Goal: Navigation & Orientation: Find specific page/section

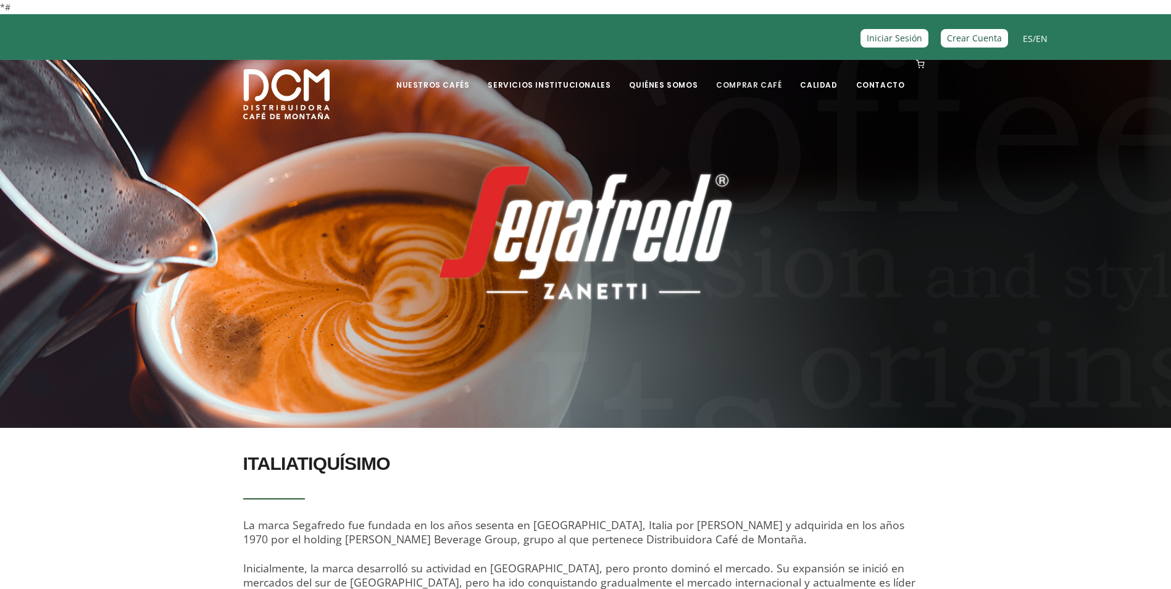
click at [763, 86] on link "Comprar Café" at bounding box center [749, 75] width 80 height 29
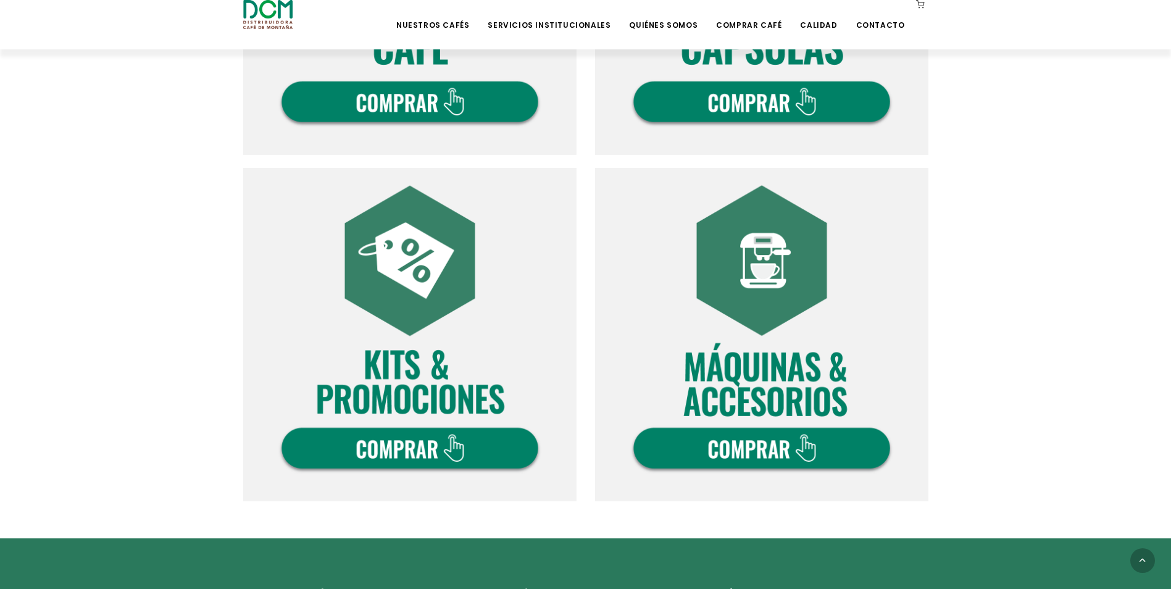
scroll to position [741, 0]
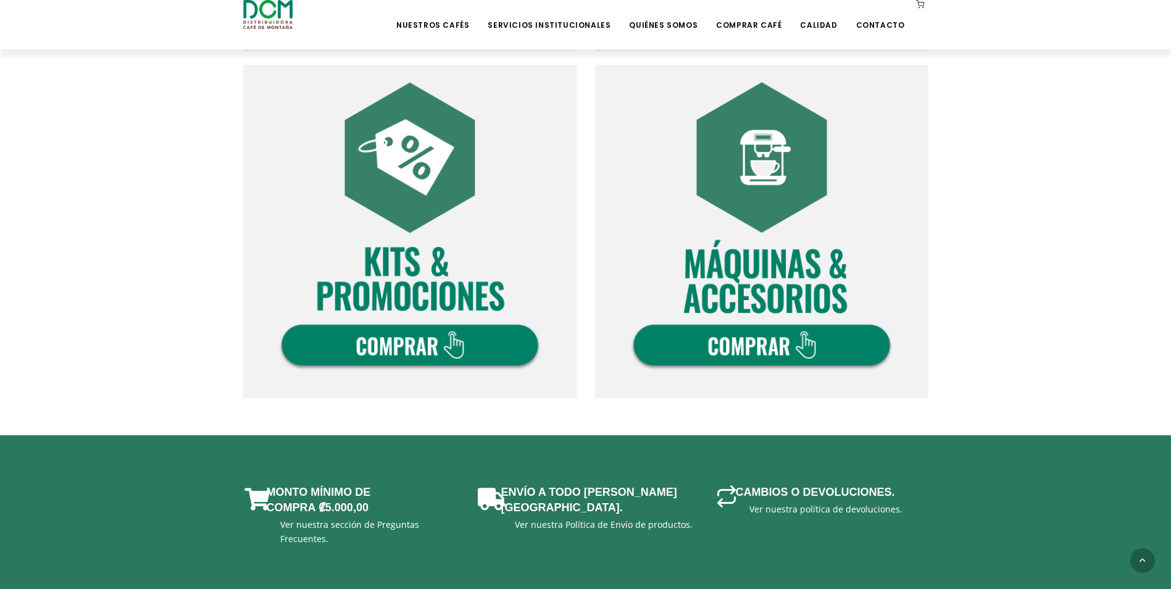
click at [702, 345] on img at bounding box center [761, 231] width 333 height 333
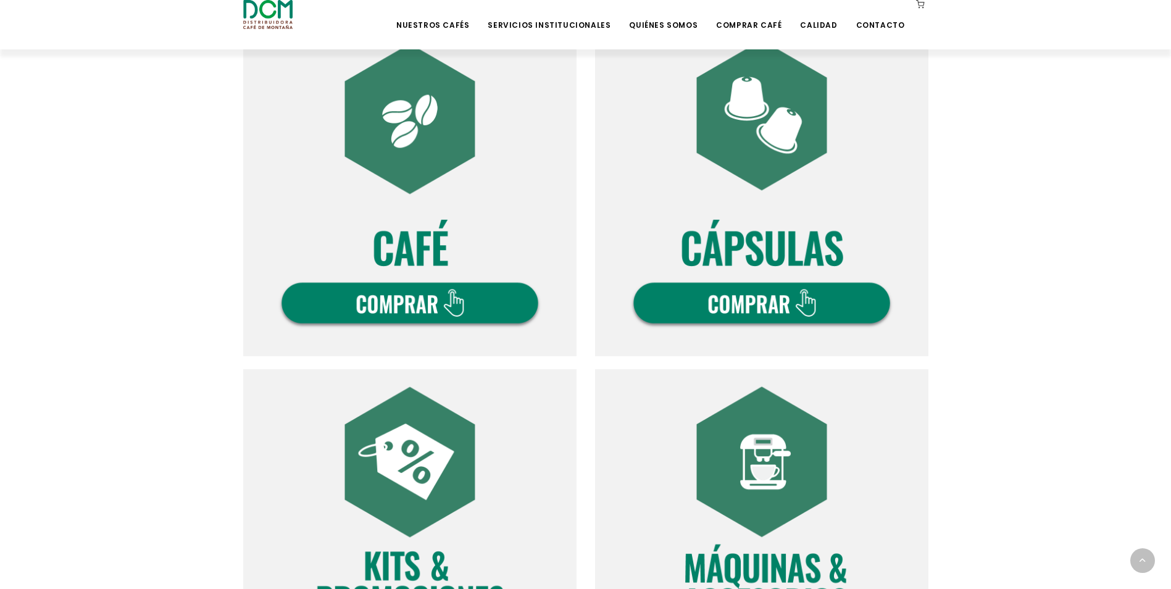
scroll to position [432, 0]
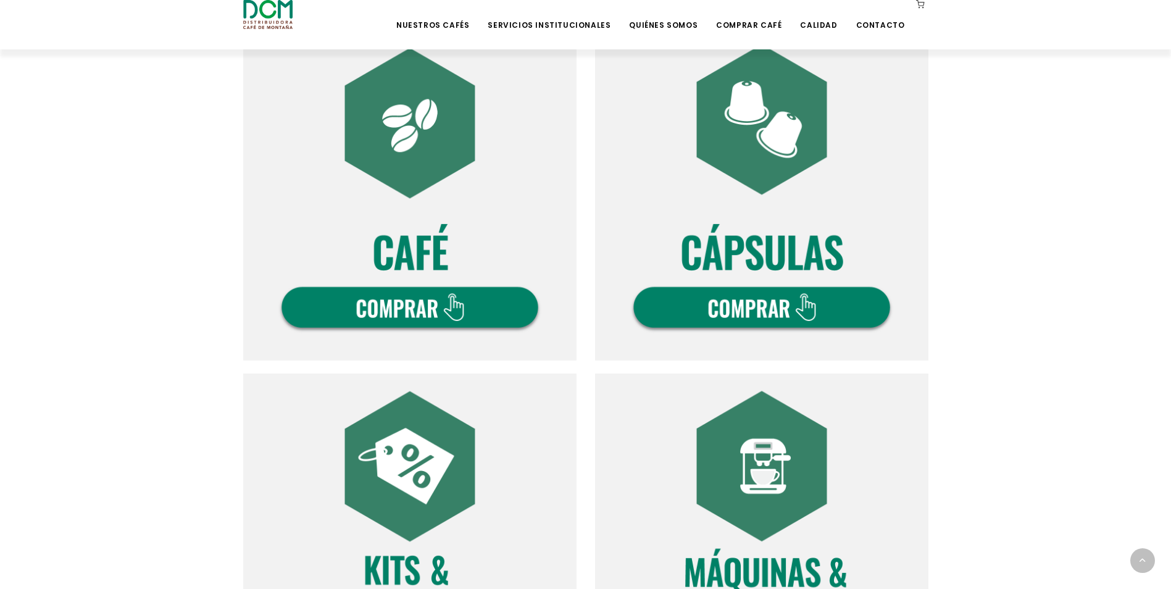
click at [432, 312] on img at bounding box center [409, 193] width 333 height 333
click at [698, 308] on img at bounding box center [761, 193] width 333 height 333
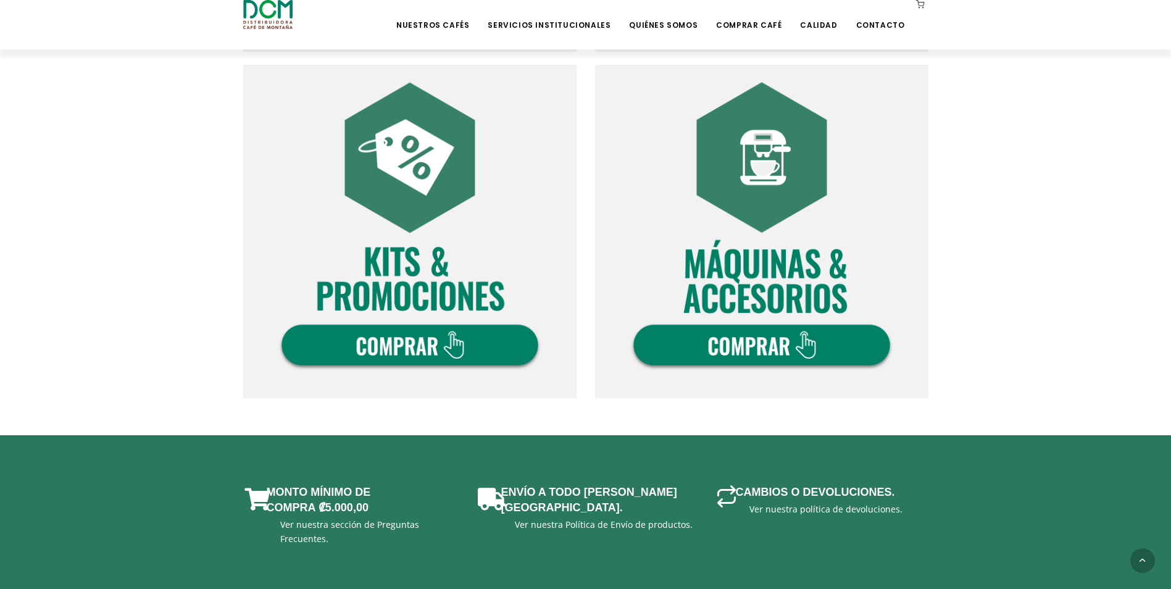
click at [439, 344] on img at bounding box center [409, 231] width 333 height 333
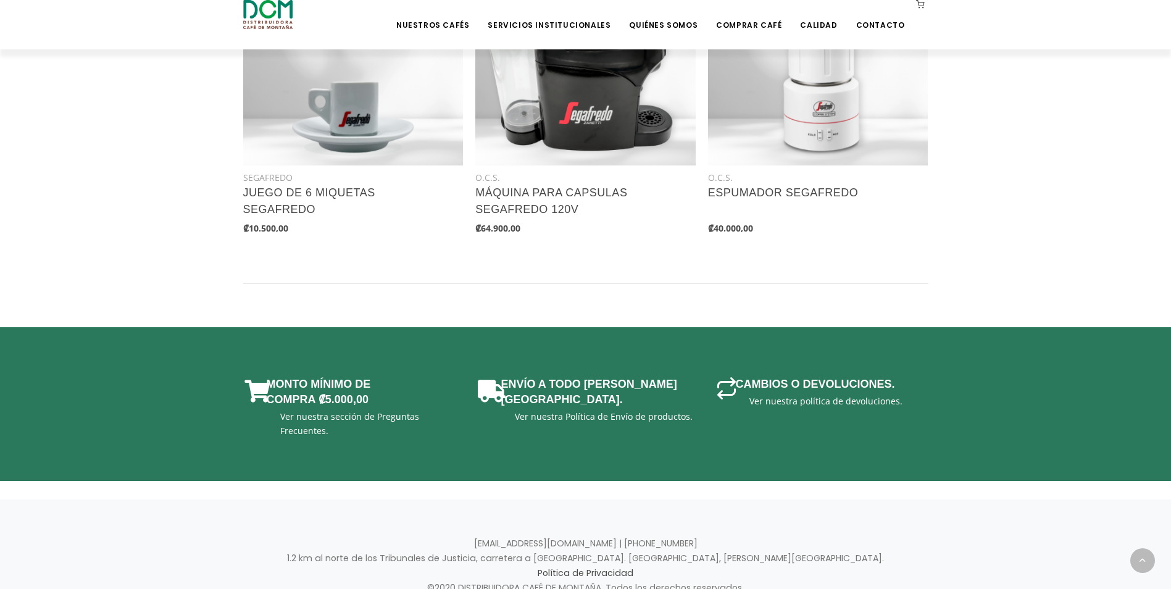
scroll to position [679, 0]
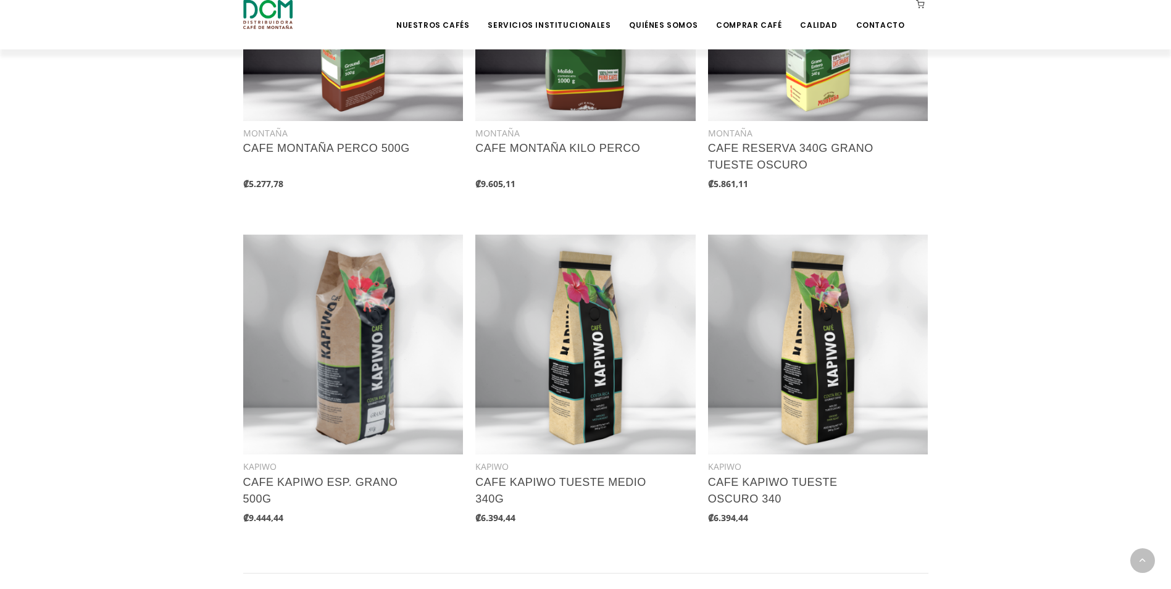
scroll to position [1764, 0]
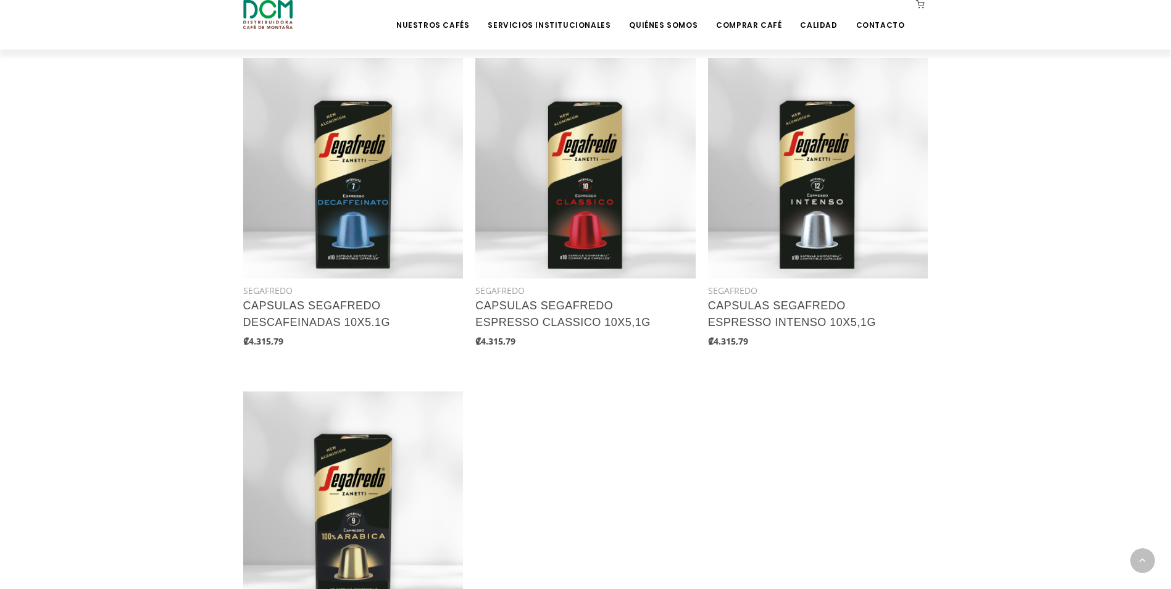
scroll to position [618, 0]
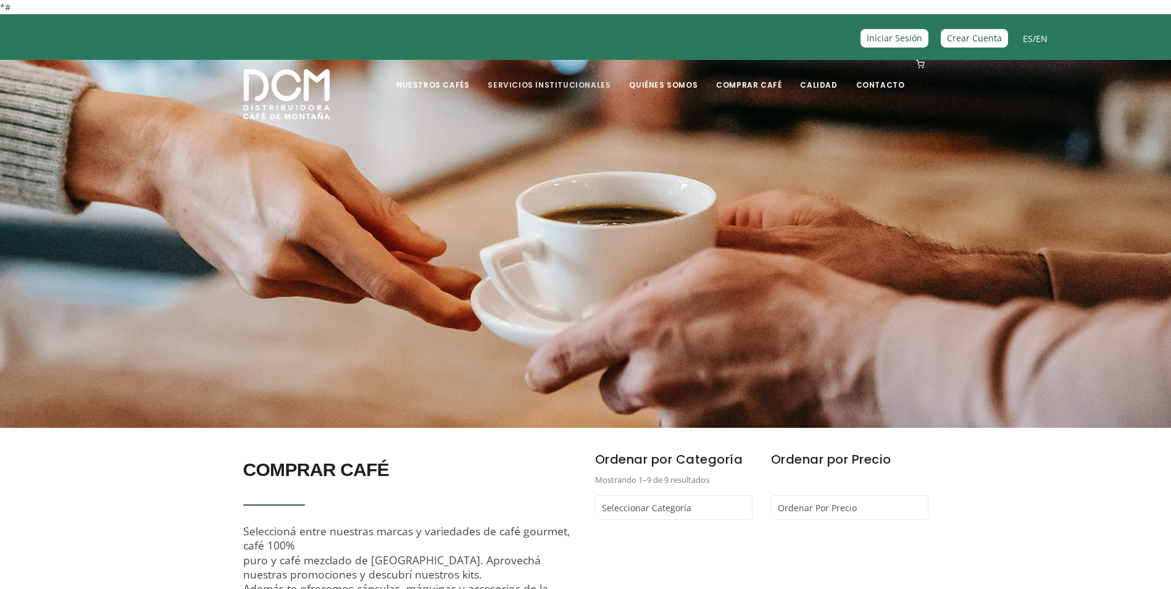
click at [559, 78] on link "Servicios Institucionales" at bounding box center [549, 75] width 138 height 29
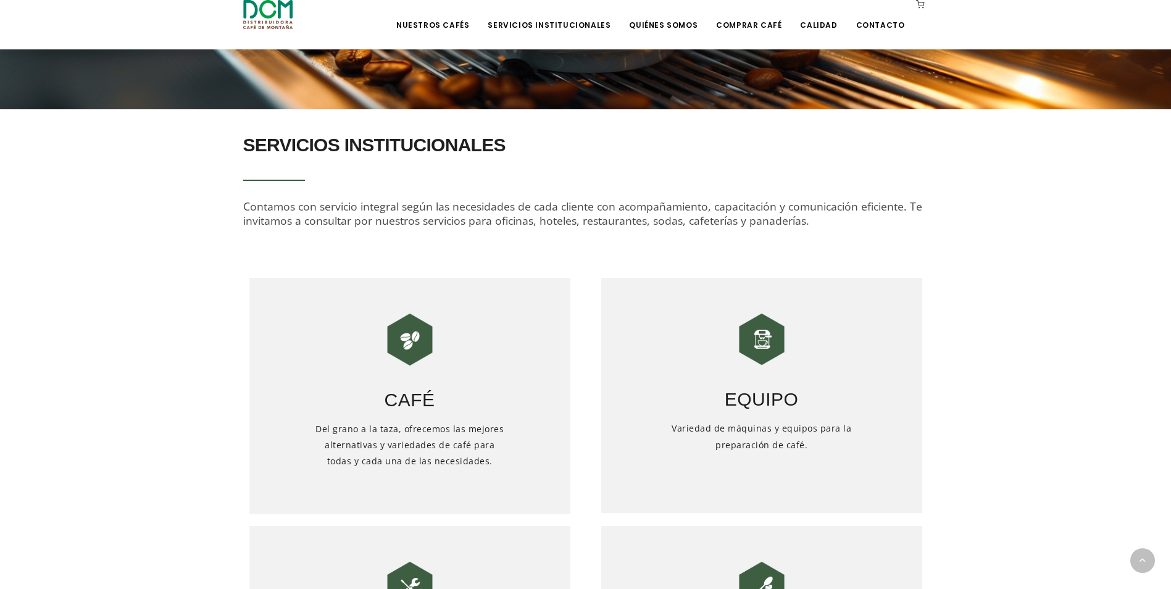
scroll to position [432, 0]
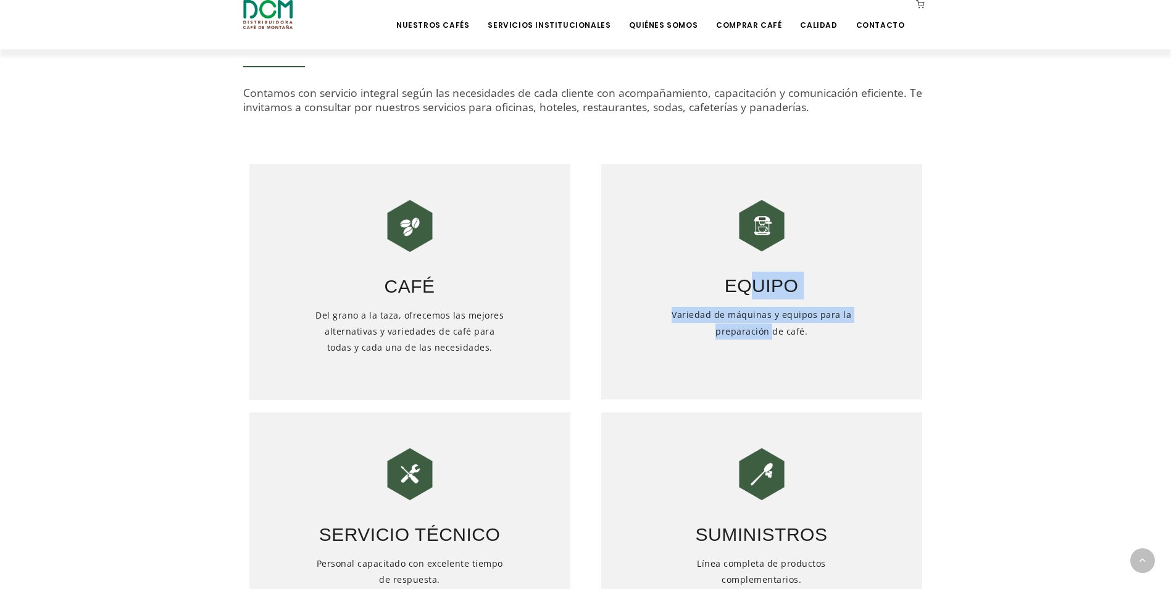
drag, startPoint x: 745, startPoint y: 301, endPoint x: 748, endPoint y: 290, distance: 11.4
click at [748, 290] on div "Equipo Variedad de máquinas y equipos para la preparación de café." at bounding box center [761, 282] width 321 height 236
click at [165, 382] on section "Café Del grano a la taza, ofrecemos las mejores alternativas y variedades de ca…" at bounding box center [585, 400] width 1171 height 521
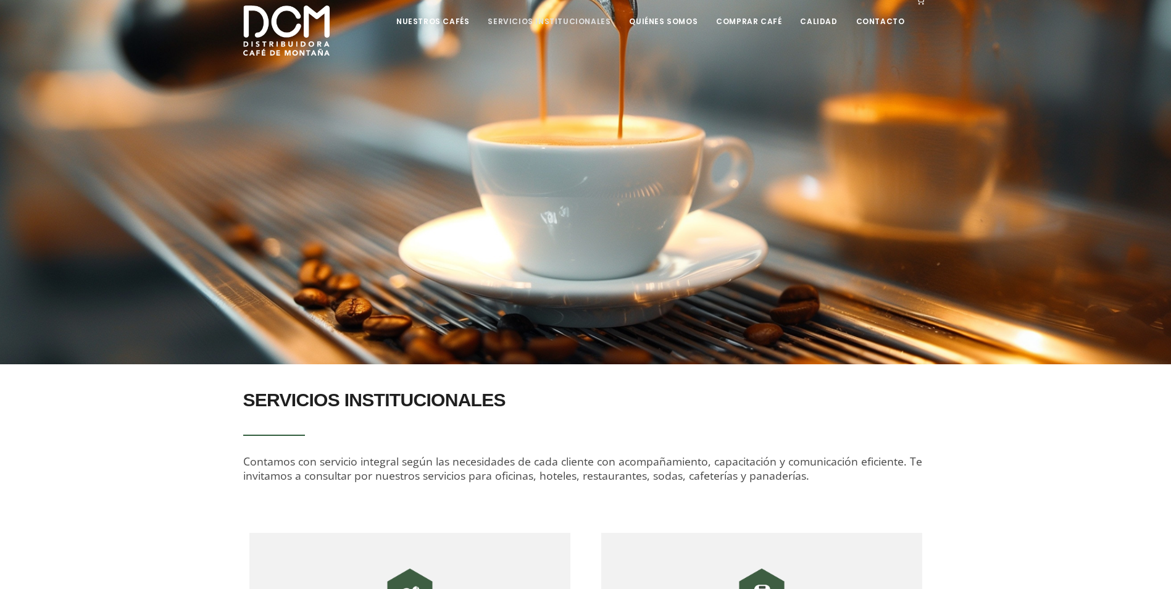
scroll to position [0, 0]
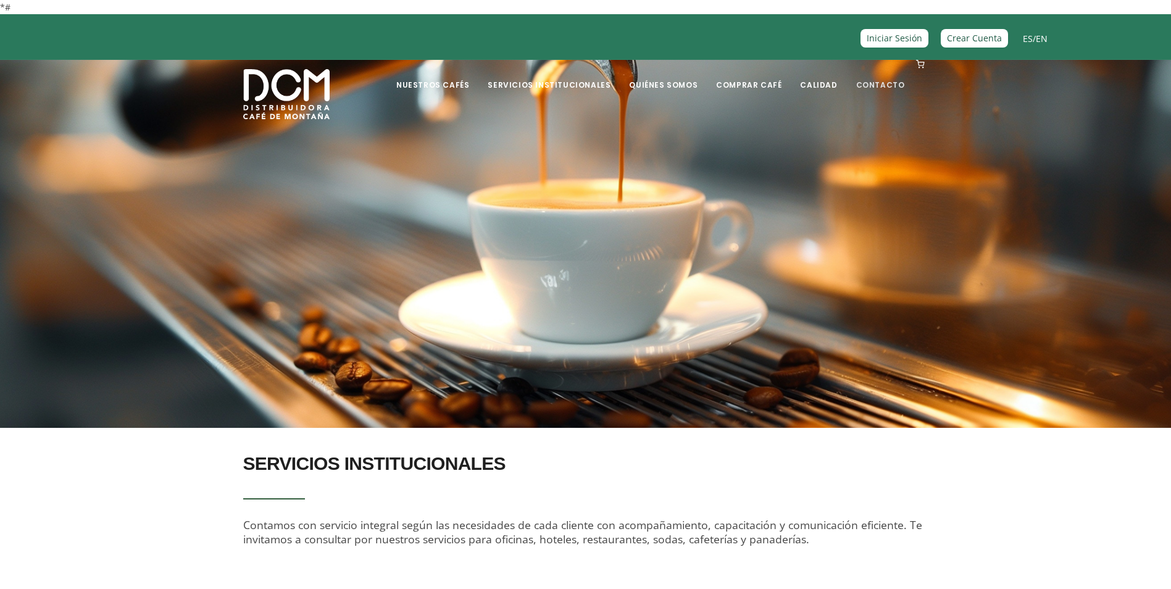
click at [882, 85] on link "Contacto" at bounding box center [881, 75] width 64 height 29
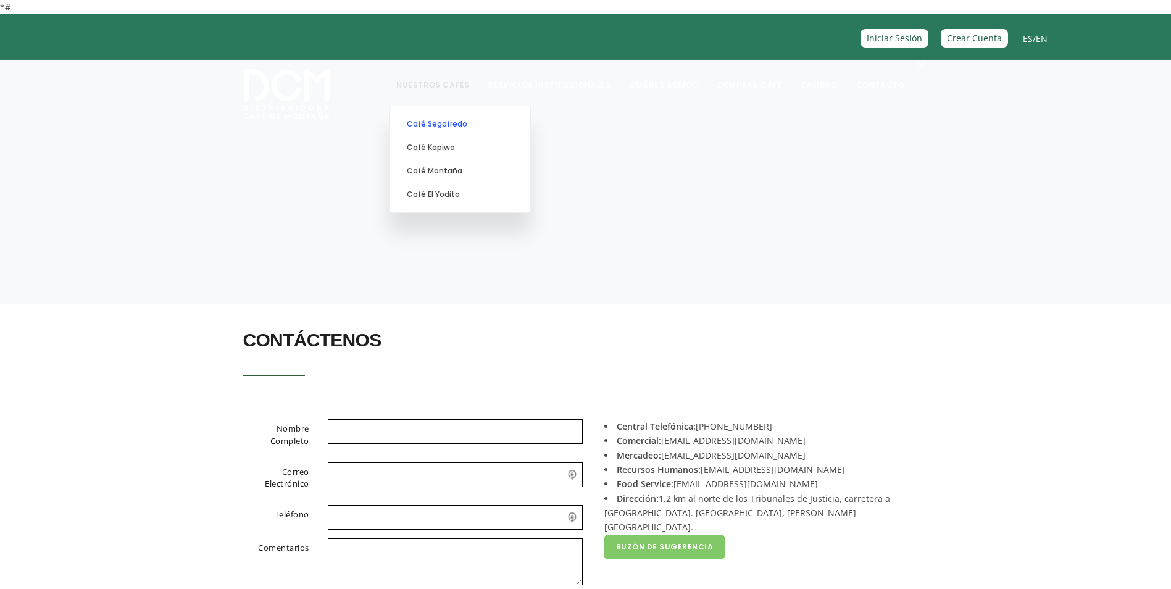
click at [460, 128] on link "Café Segafredo" at bounding box center [460, 123] width 128 height 23
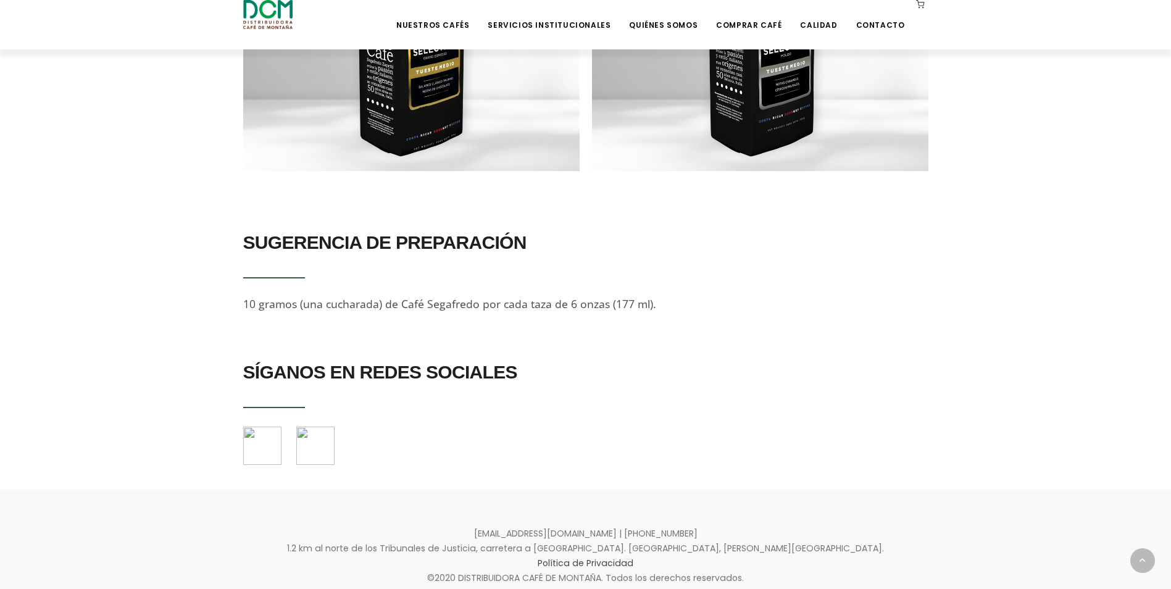
scroll to position [1302, 0]
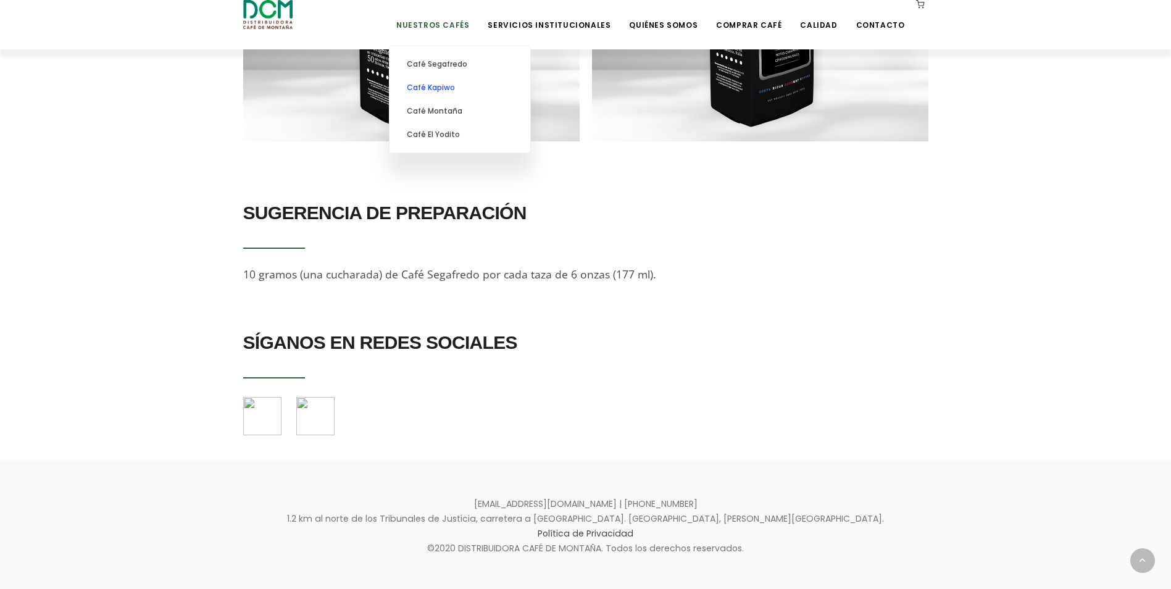
click at [465, 86] on link "Café Kapiwo" at bounding box center [460, 87] width 128 height 23
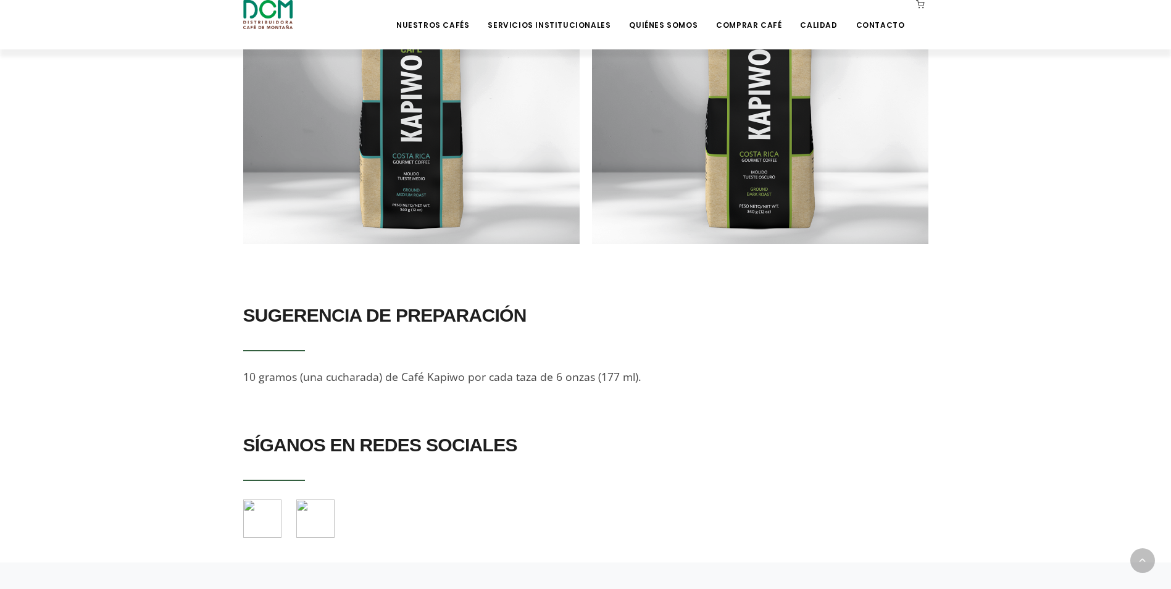
scroll to position [1116, 0]
